Goal: Check status: Check status

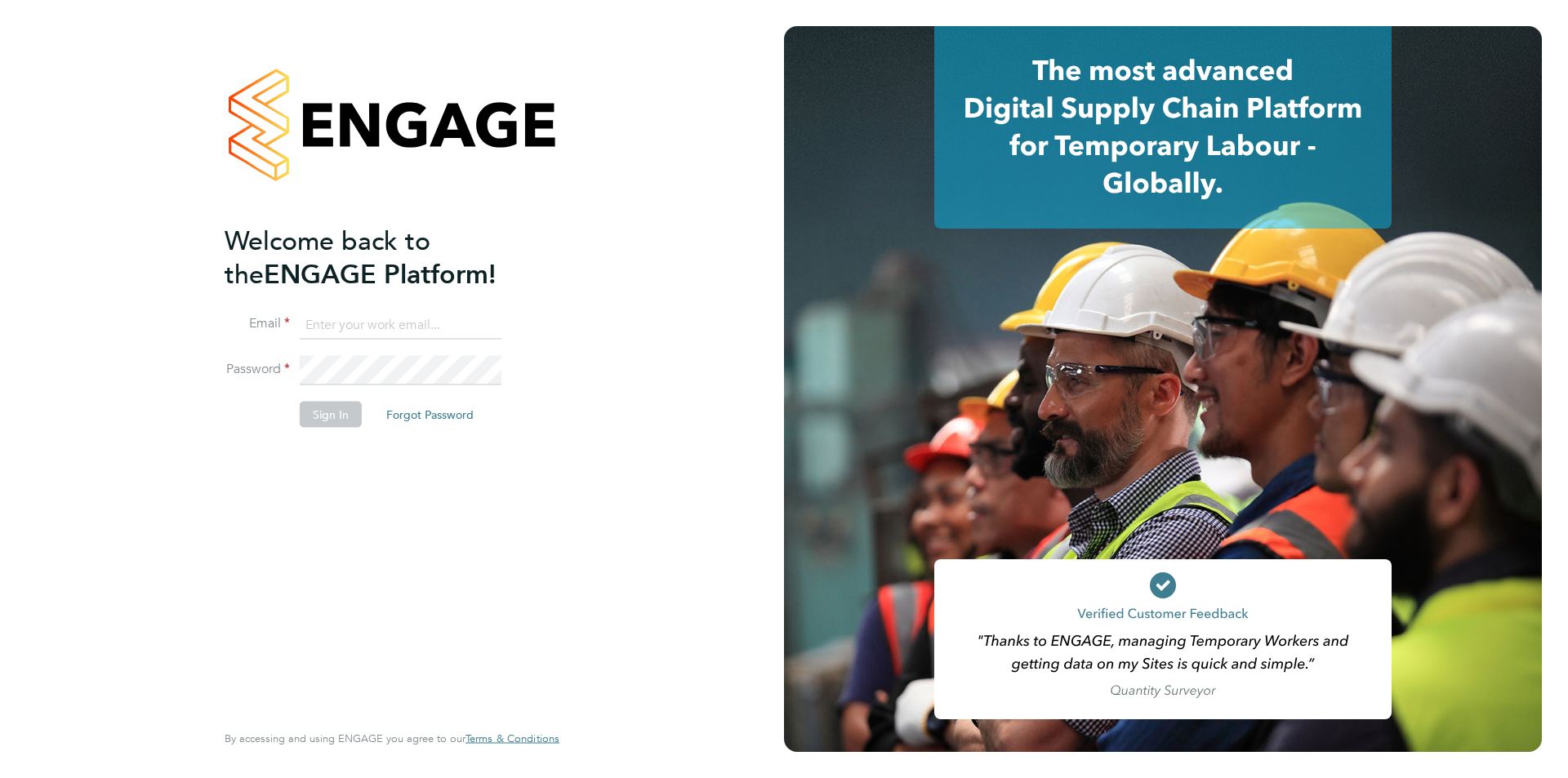
type input "karen@quantacontracts.com"
click at [337, 412] on button "Sign In" at bounding box center [331, 413] width 62 height 26
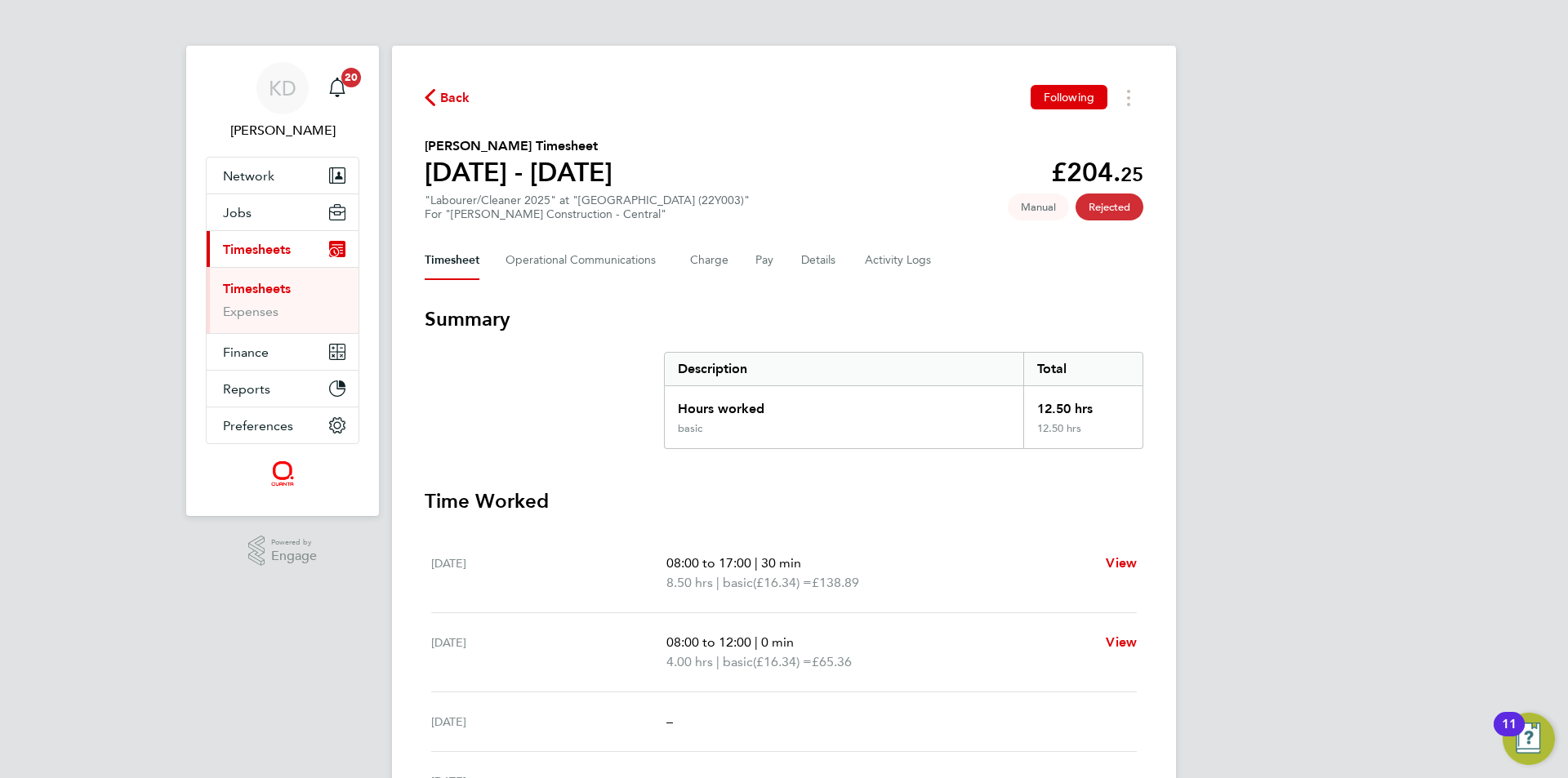
scroll to position [158, 0]
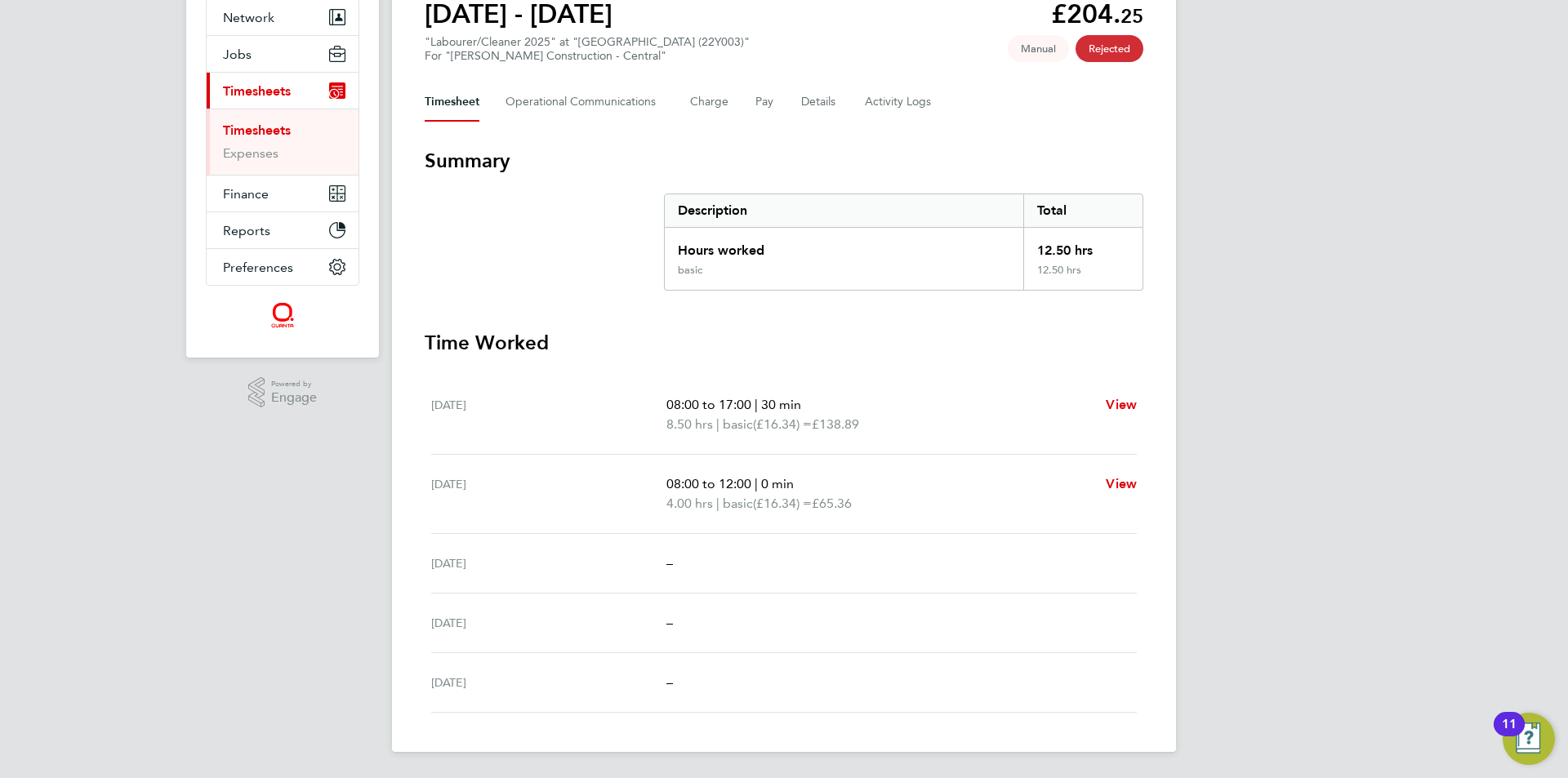
click at [262, 125] on link "Timesheets" at bounding box center [256, 130] width 68 height 15
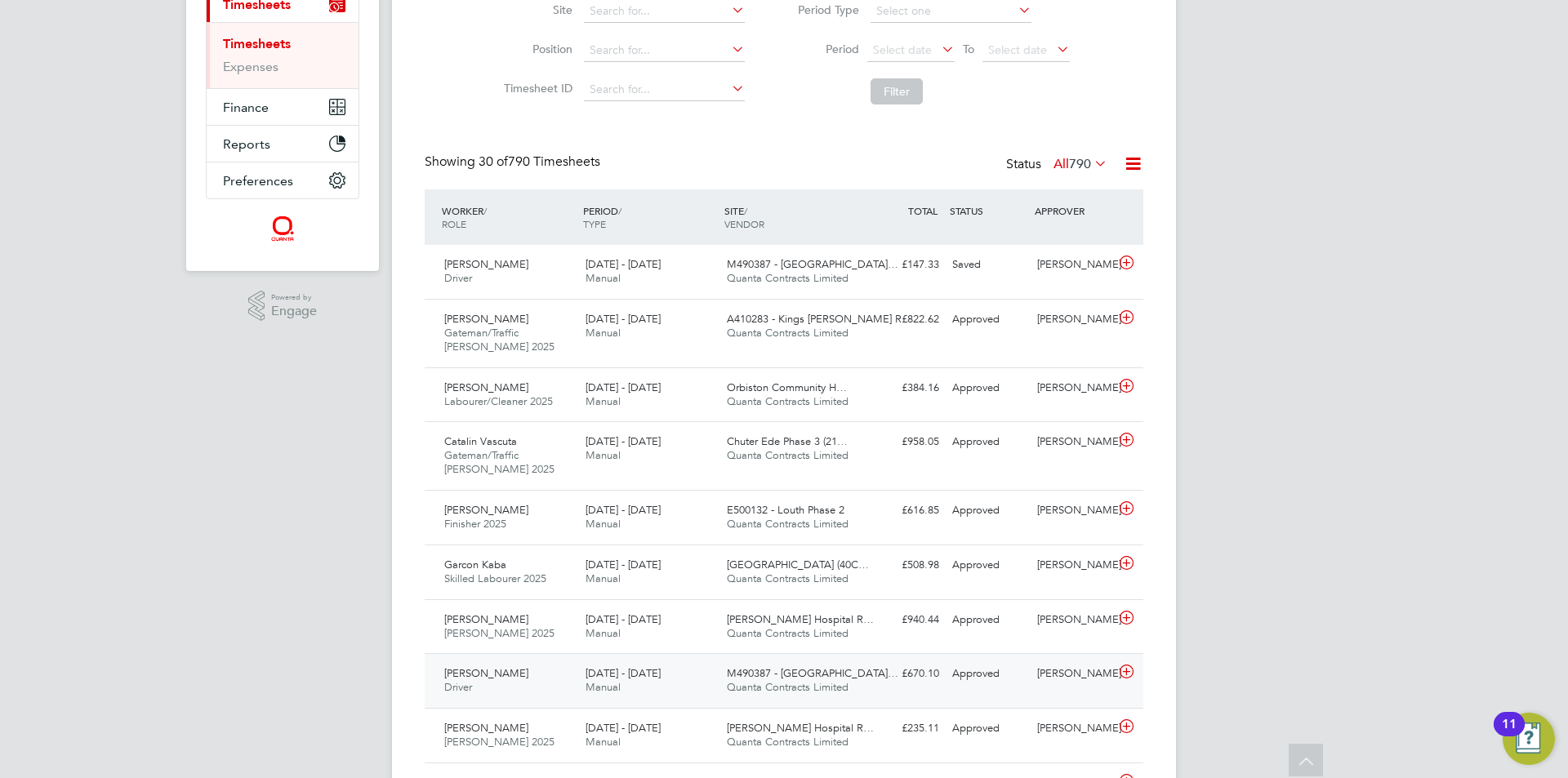
click at [835, 686] on span "Quanta Contracts Limited" at bounding box center [787, 687] width 122 height 14
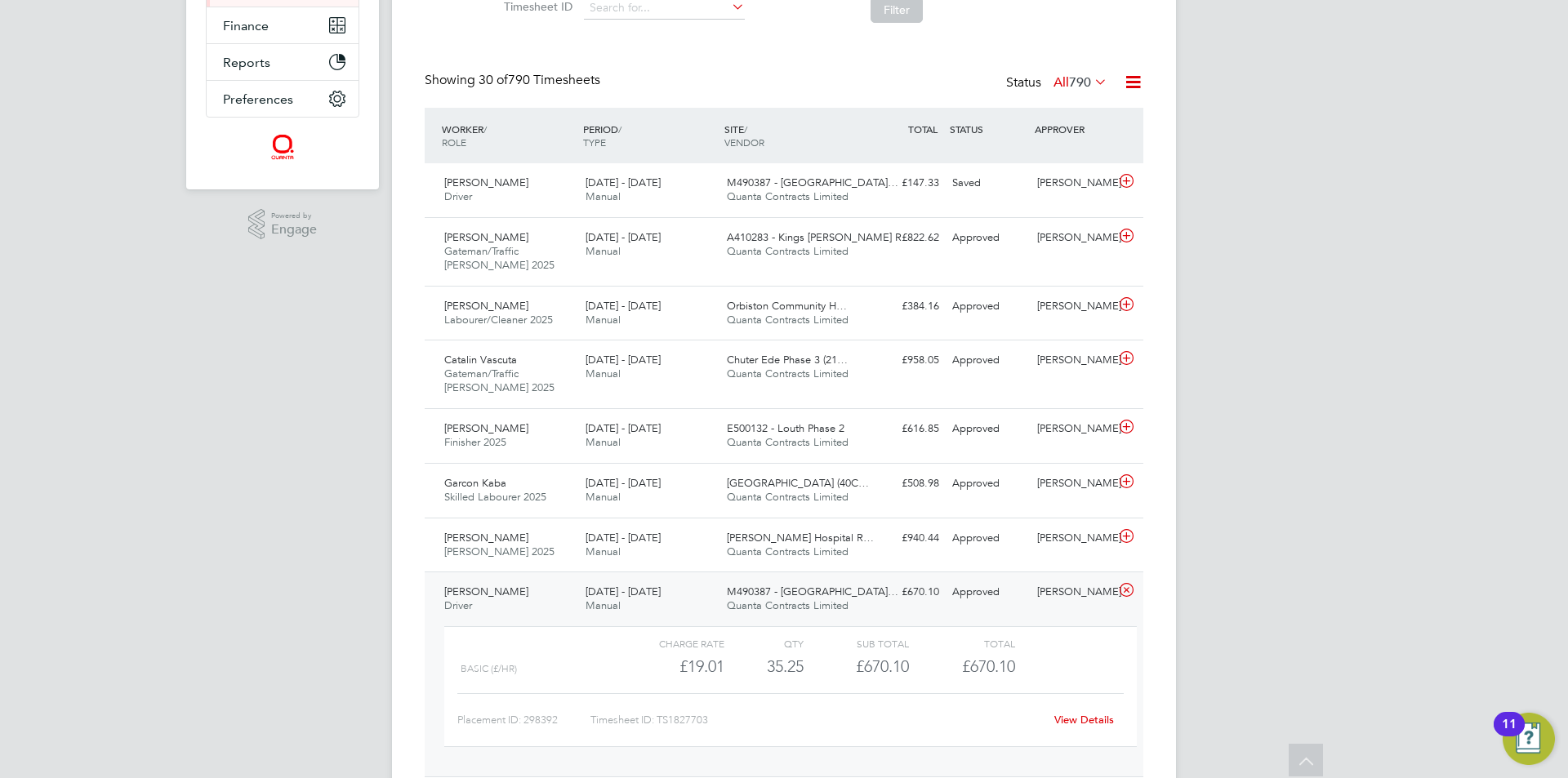
click at [1087, 719] on link "View Details" at bounding box center [1084, 720] width 60 height 14
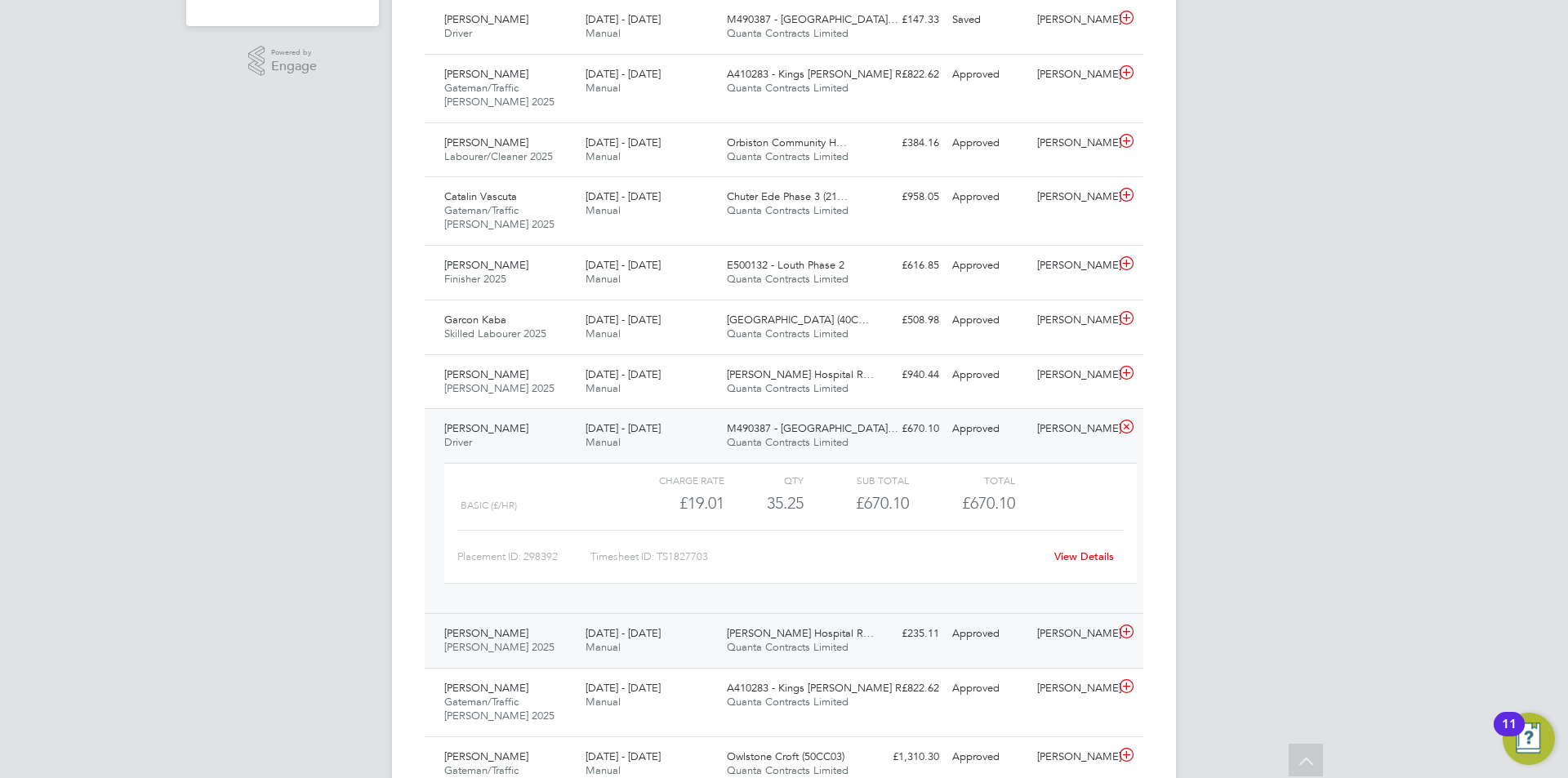
scroll to position [653, 0]
